Goal: Task Accomplishment & Management: Use online tool/utility

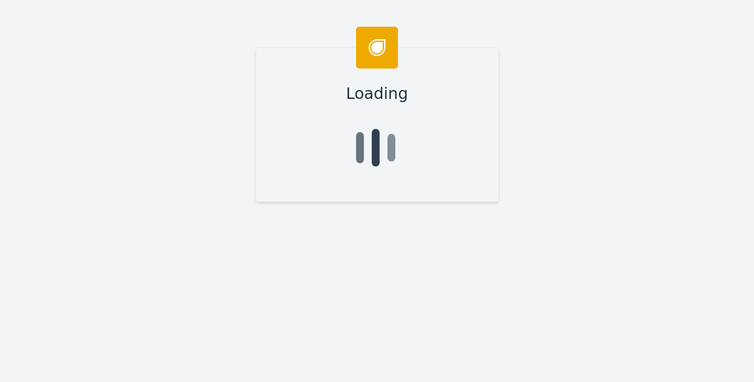
type input "[PERSON_NAME]"
type input "Bardill"
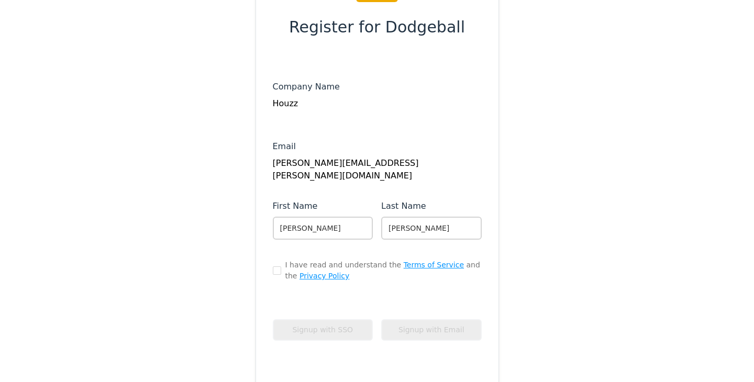
scroll to position [133, 0]
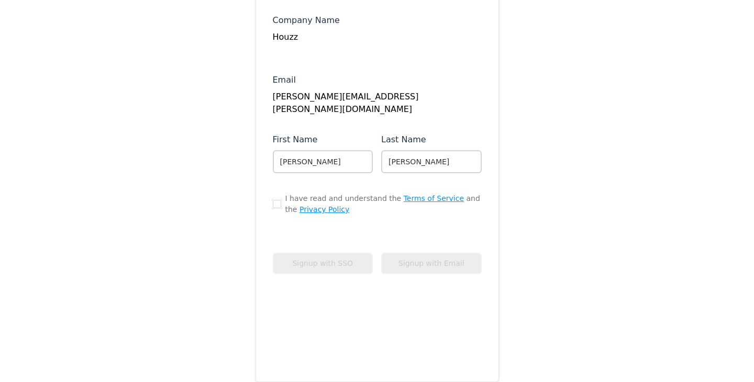
click at [279, 207] on input "checkbox" at bounding box center [277, 204] width 8 height 8
checkbox input "true"
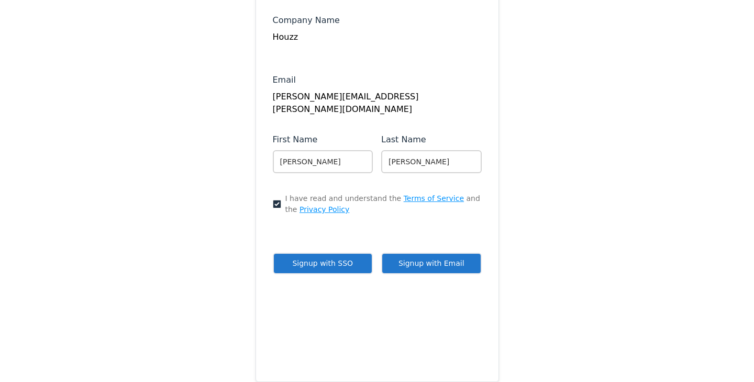
click at [315, 259] on button "Signup with SSO" at bounding box center [323, 263] width 100 height 21
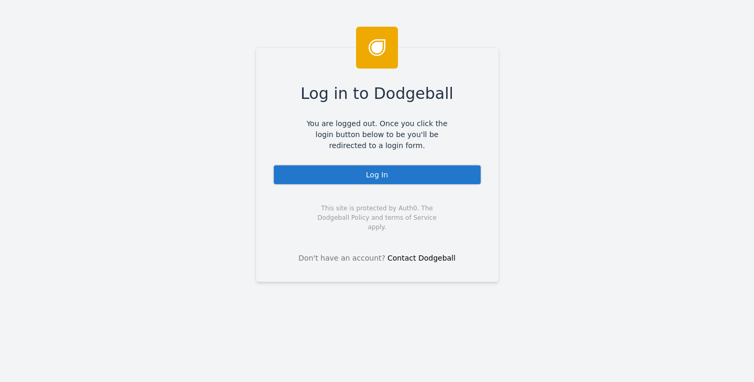
click at [349, 178] on div "Log In" at bounding box center [377, 174] width 209 height 21
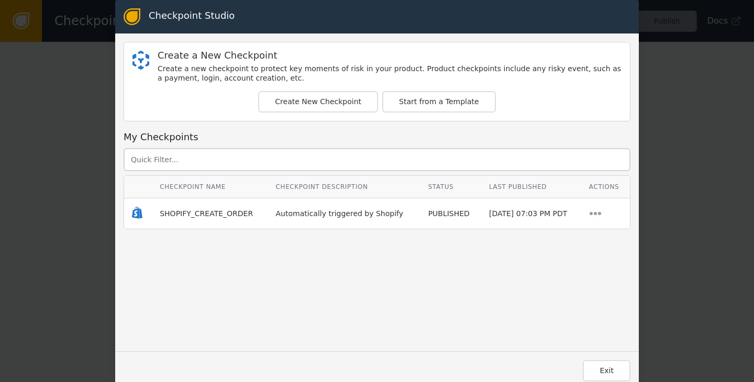
scroll to position [8, 0]
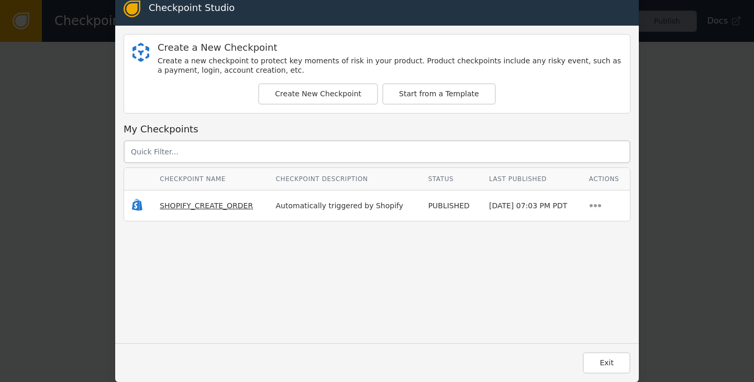
click at [208, 207] on span "SHOPIFY_CREATE_ORDER" at bounding box center [206, 205] width 93 height 8
